Goal: Task Accomplishment & Management: Manage account settings

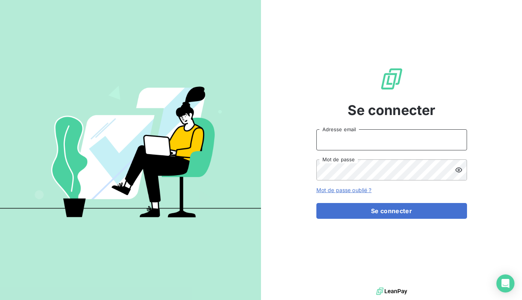
type input "[EMAIL_ADDRESS][DOMAIN_NAME]"
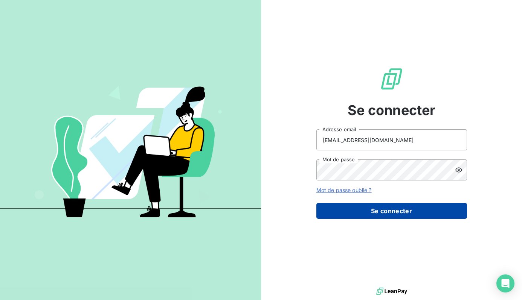
click at [350, 216] on button "Se connecter" at bounding box center [391, 211] width 151 height 16
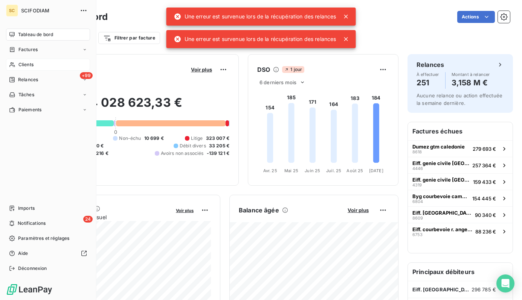
click at [72, 69] on div "Clients" at bounding box center [48, 65] width 84 height 12
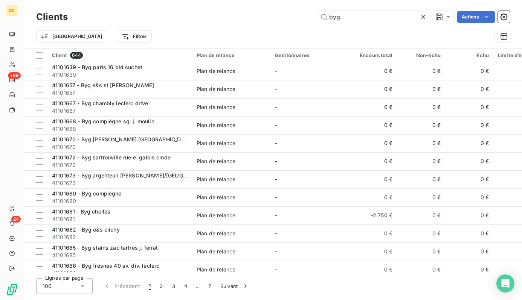
click at [248, 29] on div "Trier Filtrer" at bounding box center [273, 36] width 474 height 23
click at [422, 19] on icon at bounding box center [423, 17] width 8 height 8
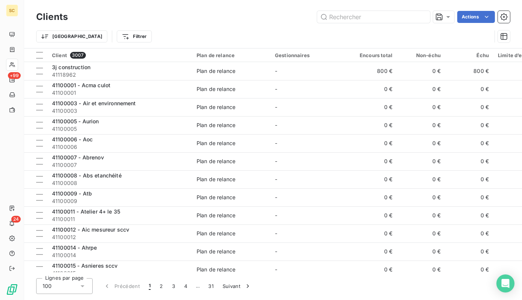
click at [221, 26] on div "Trier Filtrer" at bounding box center [273, 36] width 474 height 23
click at [204, 36] on div "Trier Filtrer" at bounding box center [263, 36] width 455 height 14
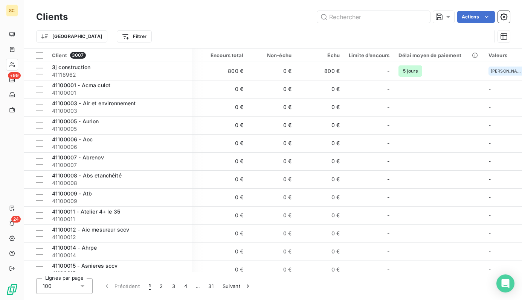
scroll to position [0, 155]
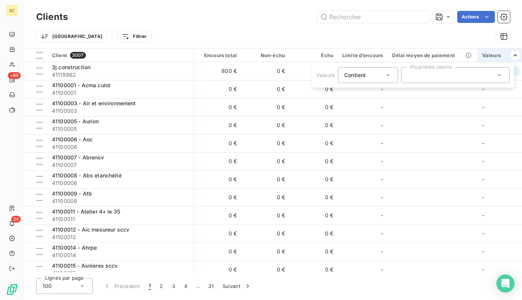
click at [471, 75] on div at bounding box center [455, 75] width 108 height 16
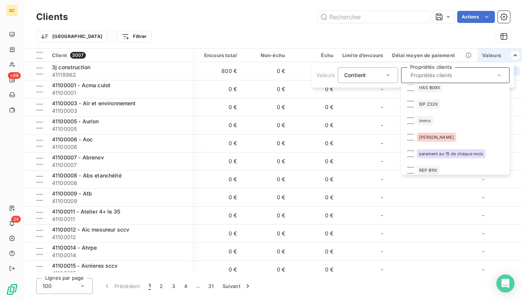
scroll to position [356, 0]
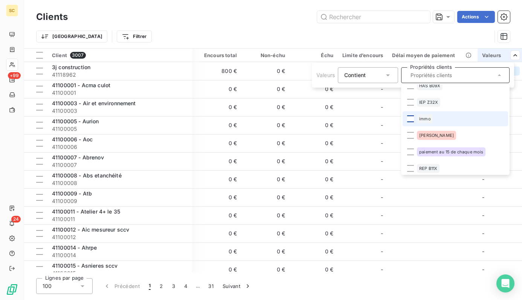
click at [408, 119] on div at bounding box center [410, 119] width 7 height 7
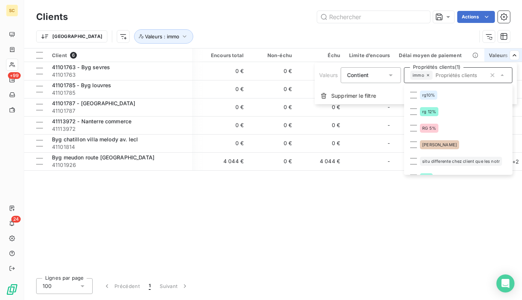
scroll to position [491, 0]
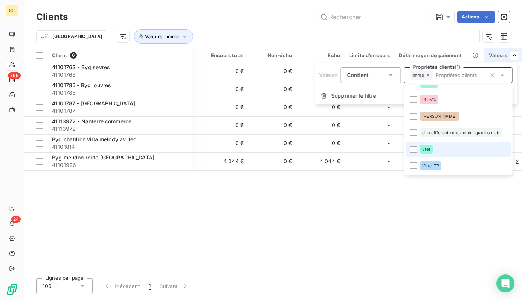
click at [423, 149] on span "ufer" at bounding box center [426, 149] width 8 height 5
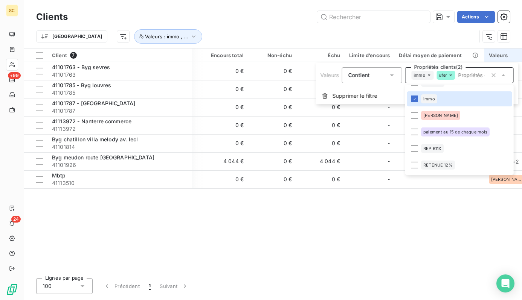
scroll to position [375, 0]
click at [432, 100] on span "immo" at bounding box center [429, 99] width 12 height 5
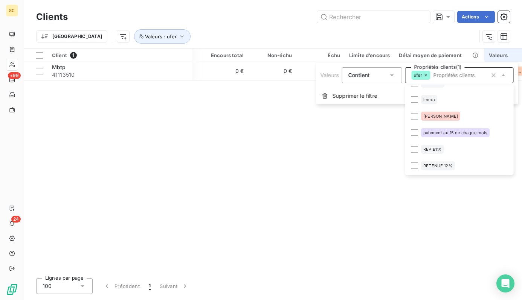
click at [269, 158] on html "SC +99 24 Clients Actions Trier Valeurs : ufer Client 1 Plan de relance Gestion…" at bounding box center [261, 150] width 522 height 300
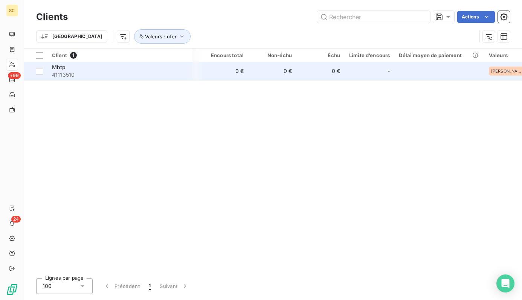
click at [286, 74] on td "0 €" at bounding box center [272, 71] width 48 height 18
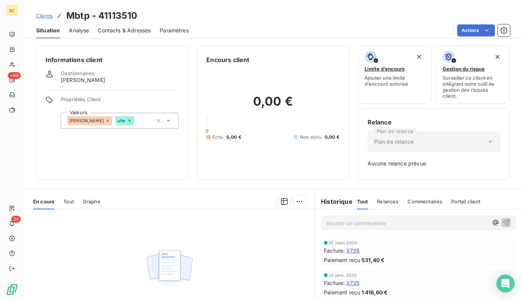
click at [41, 17] on span "Clients" at bounding box center [44, 16] width 17 height 6
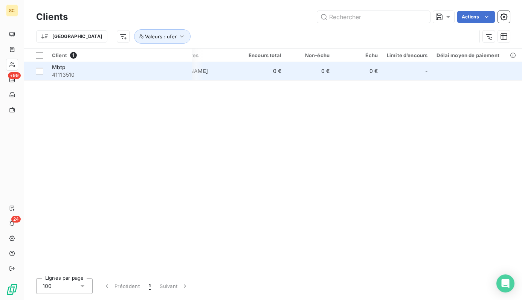
scroll to position [0, 149]
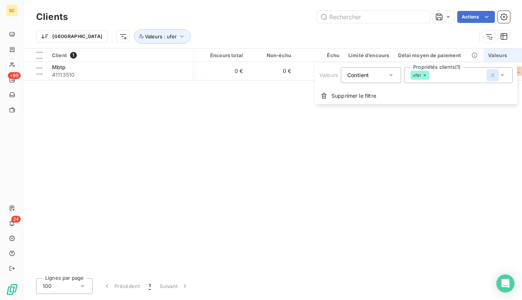
click at [492, 78] on icon "button" at bounding box center [493, 76] width 8 height 8
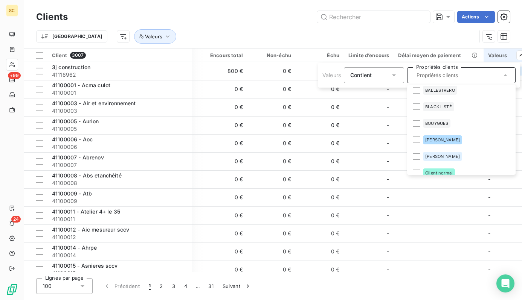
scroll to position [153, 0]
click at [435, 103] on div "BLACK LISTÉ" at bounding box center [438, 106] width 31 height 9
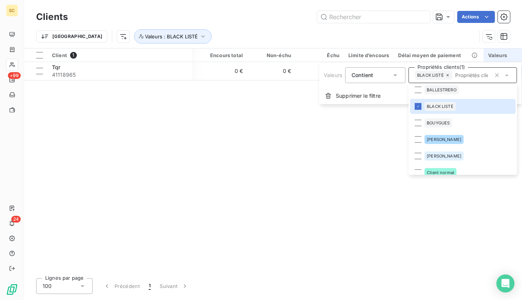
click at [272, 164] on html "SC +99 24 Clients Actions Trier Valeurs : BLACK LISTÉ Client 1 Plan de relance …" at bounding box center [261, 150] width 522 height 300
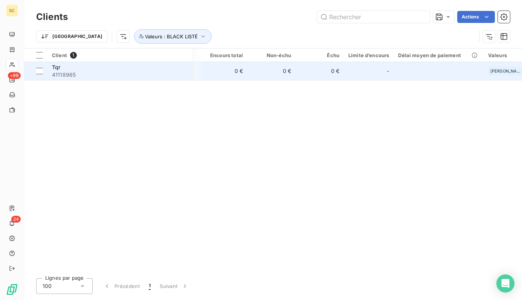
click at [294, 78] on td "0 €" at bounding box center [271, 71] width 48 height 18
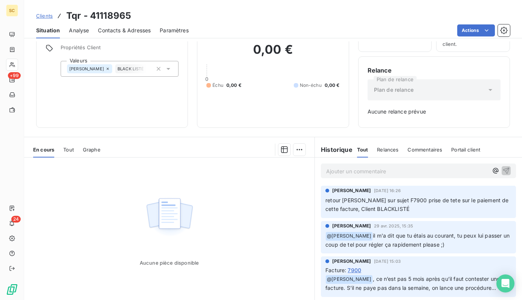
scroll to position [77, 0]
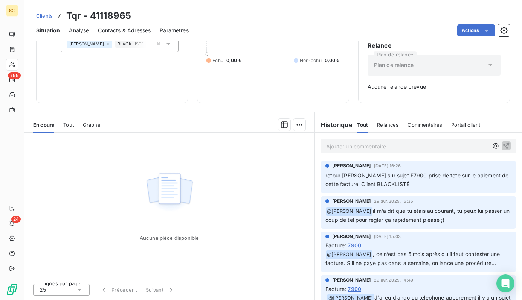
click at [38, 14] on span "Clients" at bounding box center [44, 16] width 17 height 6
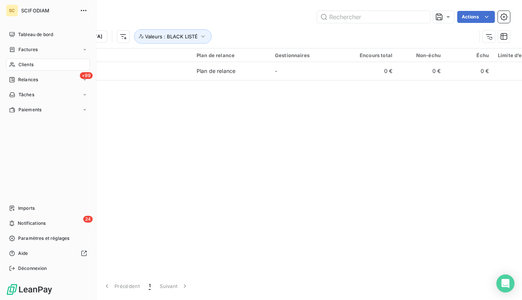
click at [38, 61] on div "Clients" at bounding box center [48, 65] width 84 height 12
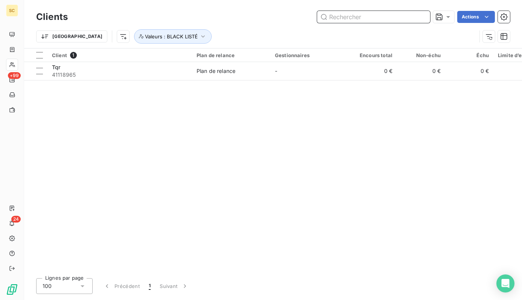
click at [348, 15] on input "text" at bounding box center [373, 17] width 113 height 12
paste input "Sardin - rapin"
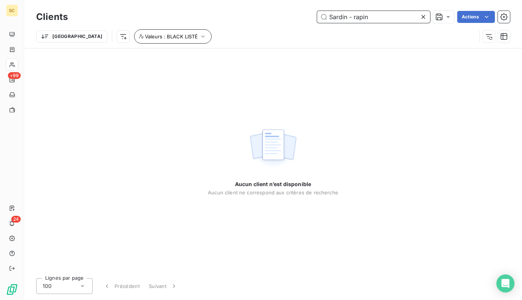
type input "Sardin - rapin"
click at [146, 35] on span "Valeurs : BLACK LISTÉ" at bounding box center [171, 36] width 53 height 6
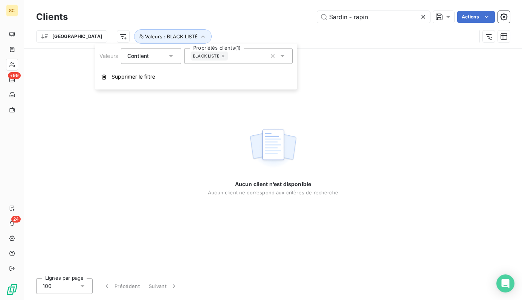
click at [224, 56] on icon at bounding box center [223, 56] width 5 height 5
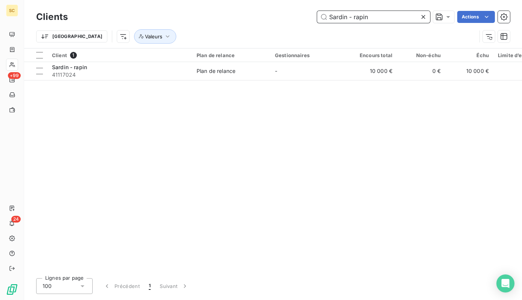
click at [358, 14] on input "Sardin - rapin" at bounding box center [373, 17] width 113 height 12
click at [164, 36] on icon "button" at bounding box center [168, 37] width 8 height 8
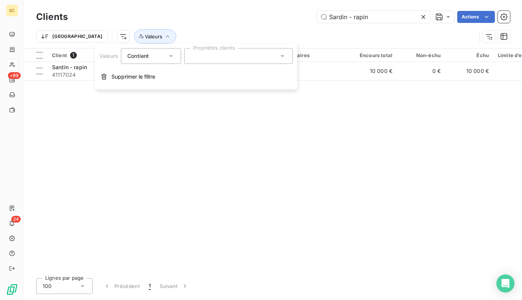
click at [161, 56] on div "Contient is" at bounding box center [147, 56] width 40 height 11
click at [231, 57] on div at bounding box center [238, 56] width 108 height 16
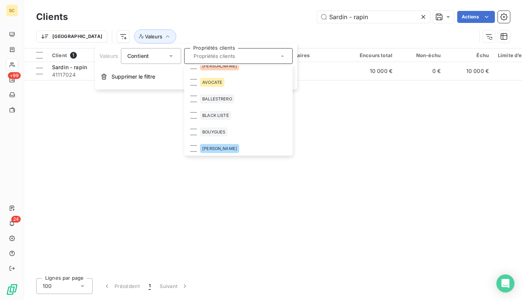
scroll to position [151, 0]
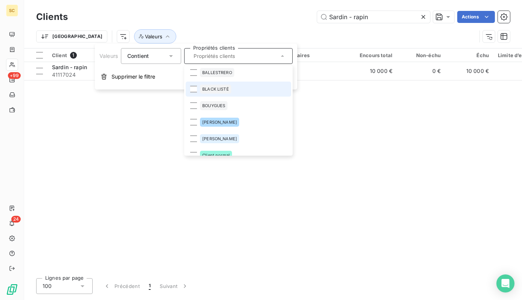
click at [201, 85] on div "BLACK LISTÉ" at bounding box center [215, 89] width 31 height 9
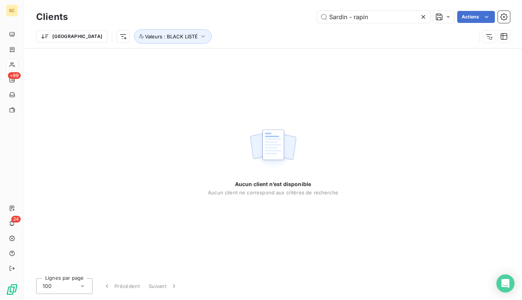
click at [338, 95] on div "Aucun client n’est disponible Aucun client ne correspond aux critères de recher…" at bounding box center [273, 161] width 498 height 224
click at [134, 32] on button "Valeurs : BLACK LISTÉ" at bounding box center [173, 36] width 78 height 14
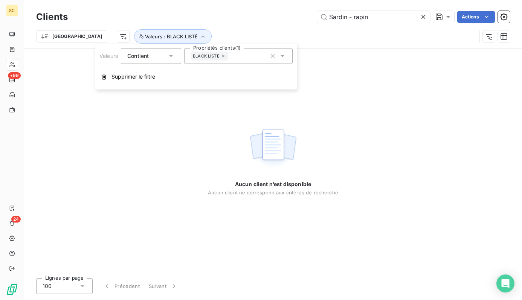
click at [140, 53] on span "Contient" at bounding box center [137, 56] width 21 height 6
click at [60, 97] on div "Aucun client n’est disponible Aucun client ne correspond aux critères de recher…" at bounding box center [273, 161] width 498 height 224
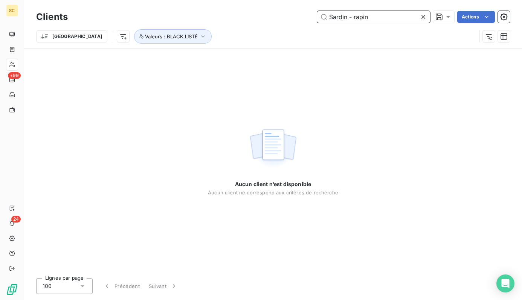
drag, startPoint x: 387, startPoint y: 18, endPoint x: 387, endPoint y: 14, distance: 3.8
click at [387, 14] on input "Sardin - rapin" at bounding box center [373, 17] width 113 height 12
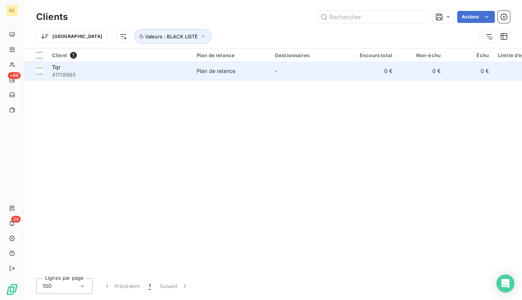
click at [146, 73] on span "41118965" at bounding box center [120, 75] width 136 height 8
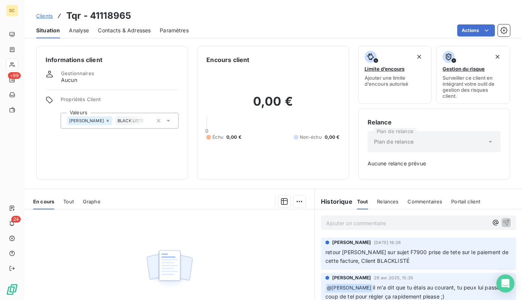
click at [40, 13] on span "Clients" at bounding box center [44, 16] width 17 height 6
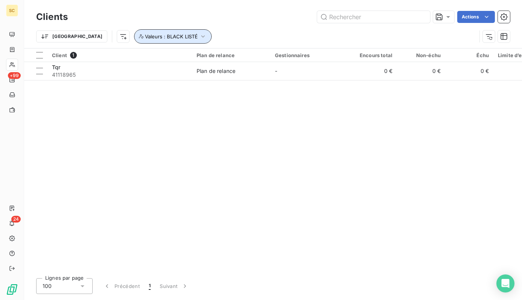
drag, startPoint x: 143, startPoint y: 37, endPoint x: 147, endPoint y: 41, distance: 5.9
click at [145, 37] on span "Valeurs : BLACK LISTÉ" at bounding box center [171, 36] width 53 height 6
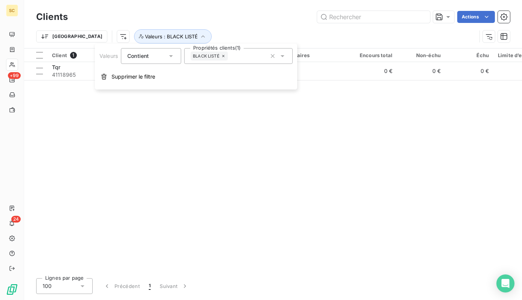
click at [225, 57] on icon at bounding box center [223, 56] width 5 height 5
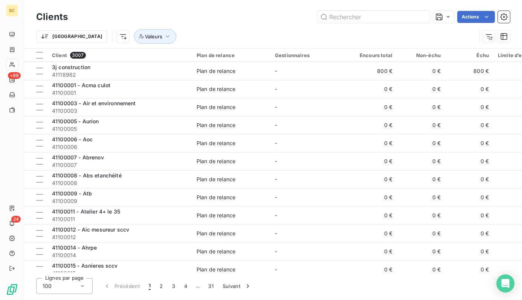
click at [222, 30] on div "Trier Valeurs" at bounding box center [256, 36] width 440 height 14
click at [387, 17] on input "text" at bounding box center [373, 17] width 113 height 12
paste input "Sardin - rapin"
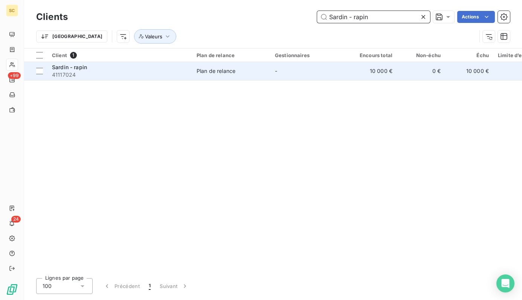
type input "Sardin - rapin"
click at [146, 72] on span "41117024" at bounding box center [120, 75] width 136 height 8
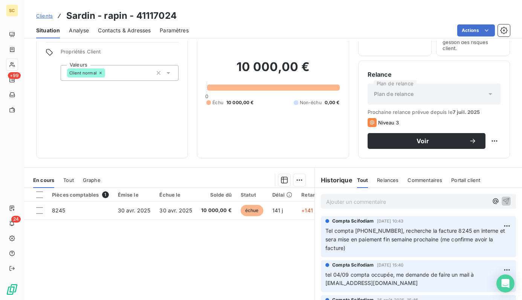
scroll to position [46, 0]
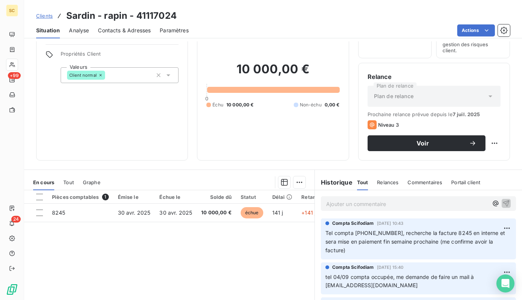
click at [113, 29] on span "Contacts & Adresses" at bounding box center [124, 31] width 53 height 8
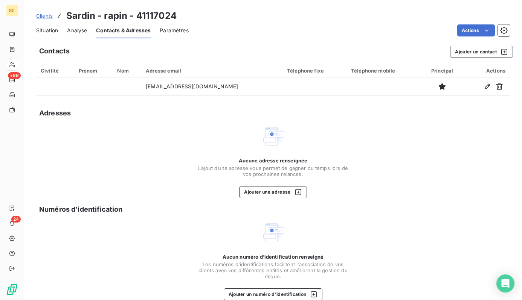
click at [44, 29] on span "Situation" at bounding box center [47, 31] width 22 height 8
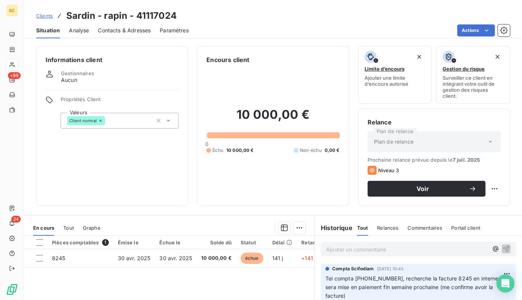
click at [43, 18] on span "Clients" at bounding box center [44, 16] width 17 height 6
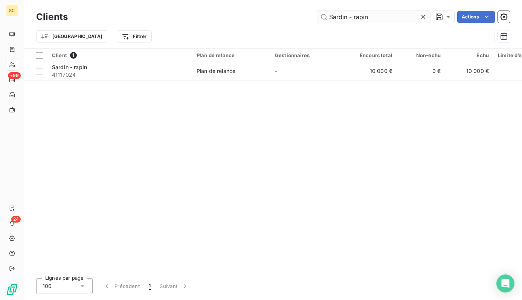
click at [387, 17] on input "Sardin - rapin" at bounding box center [373, 17] width 113 height 12
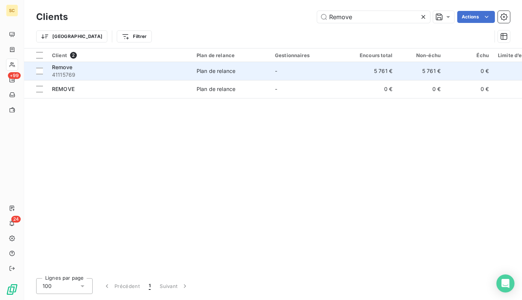
type input "Remove"
click at [165, 76] on span "41115769" at bounding box center [120, 75] width 136 height 8
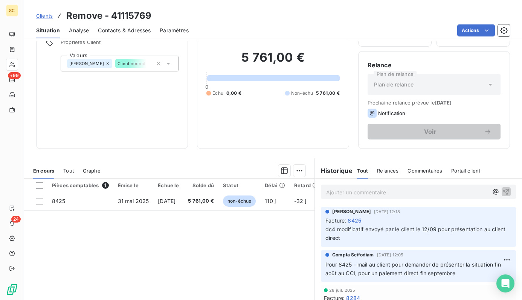
scroll to position [103, 0]
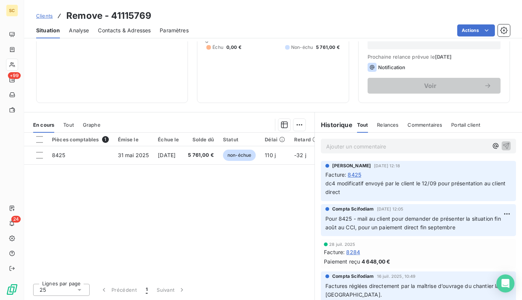
click at [48, 18] on span "Clients" at bounding box center [44, 16] width 17 height 6
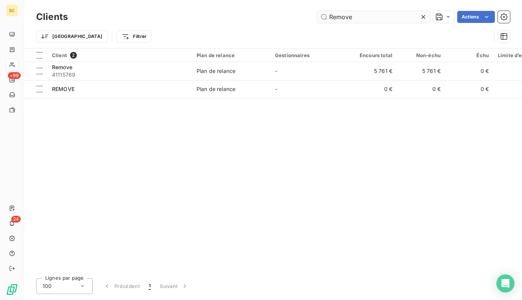
click at [349, 17] on input "Remove" at bounding box center [373, 17] width 113 height 12
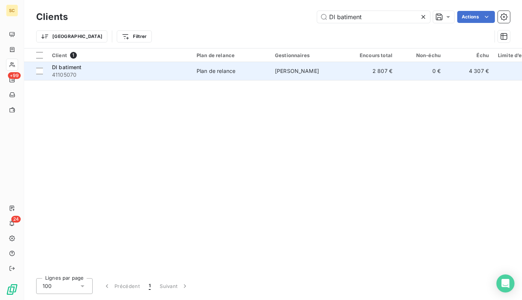
type input "Dl batiment"
click at [166, 75] on span "41105070" at bounding box center [120, 75] width 136 height 8
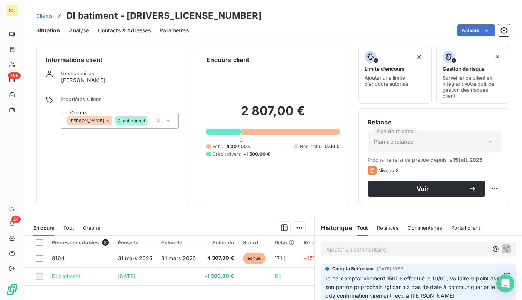
click at [234, 9] on div "Clients Dl batiment - [DRIVERS_LICENSE_NUMBER]" at bounding box center [273, 16] width 498 height 14
drag, startPoint x: 43, startPoint y: 14, endPoint x: 58, endPoint y: 14, distance: 15.1
click at [43, 15] on span "Clients" at bounding box center [44, 16] width 17 height 6
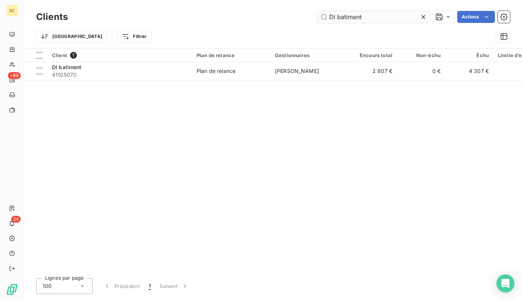
click at [387, 22] on input "Dl batiment" at bounding box center [373, 17] width 113 height 12
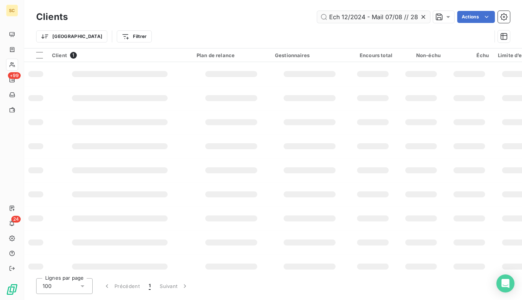
scroll to position [0, 2051]
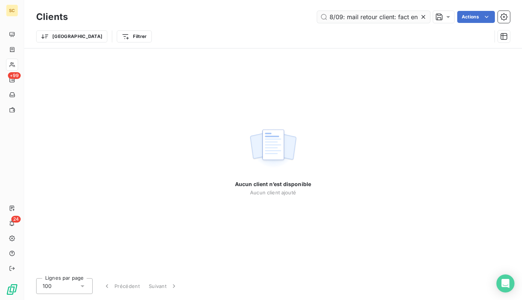
click at [375, 13] on input "Ech 12/2024 - Mail 07/08 // 28/08: mail // 29/08: retour mail client ([EMAIL_AD…" at bounding box center [373, 17] width 113 height 12
click at [414, 14] on input "Ech 12/2024 - Mail 07/08 // 28/08: mail // 29/08: retour mail client ([EMAIL_AD…" at bounding box center [373, 17] width 113 height 12
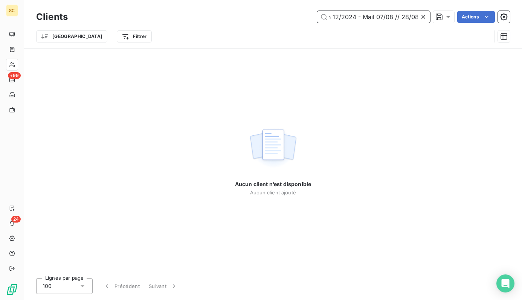
click at [414, 14] on input "Ech 12/2024 - Mail 07/08 // 28/08: mail // 29/08: retour mail client ([EMAIL_AD…" at bounding box center [373, 17] width 113 height 12
paste input "41106039"
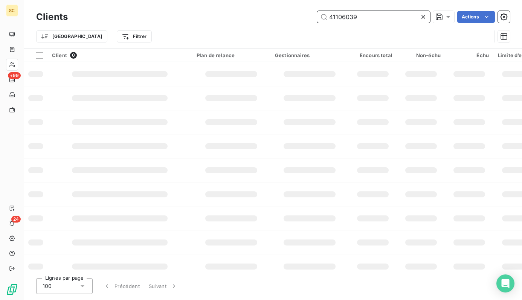
scroll to position [0, 0]
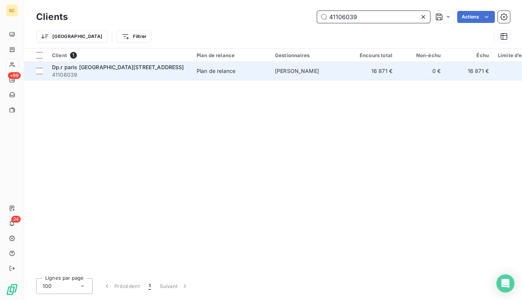
type input "41106039"
click at [143, 79] on td "Dp.r paris 08 [STREET_ADDRESS]" at bounding box center [119, 71] width 145 height 18
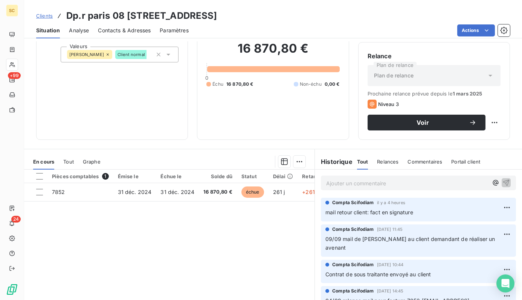
click at [366, 182] on p "Ajouter un commentaire ﻿" at bounding box center [407, 183] width 162 height 9
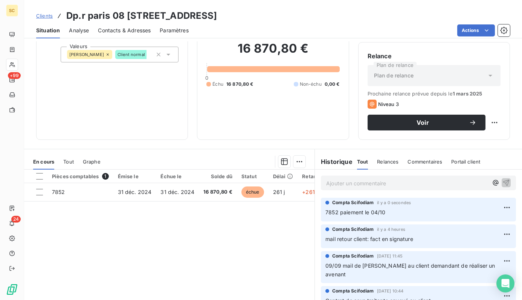
click at [294, 227] on div "Pièces comptables 1 Émise le Échue le Solde dû Statut Délai Retard Tag relance …" at bounding box center [169, 242] width 290 height 145
